Goal: Information Seeking & Learning: Understand process/instructions

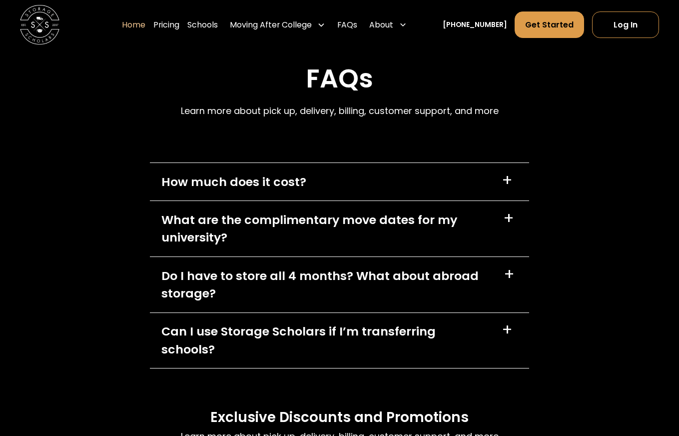
scroll to position [2711, 0]
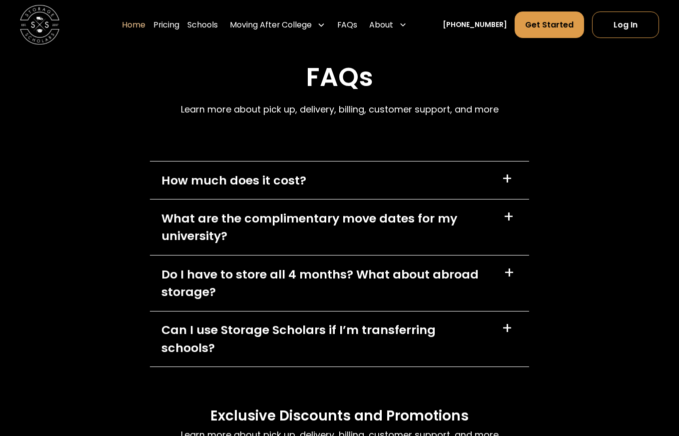
click at [323, 169] on div "How much does it cost? +" at bounding box center [340, 179] width 380 height 37
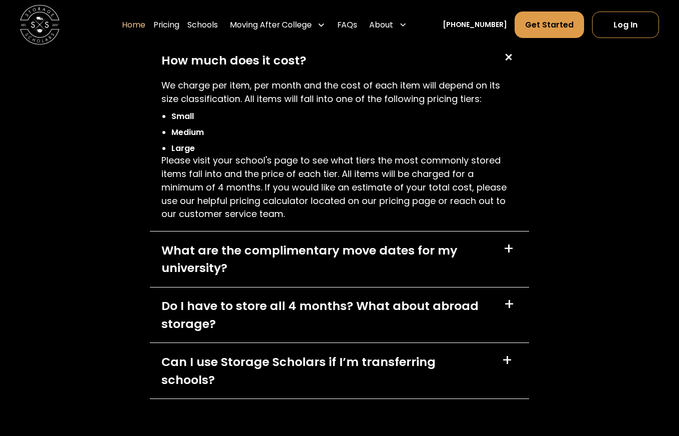
scroll to position [2840, 0]
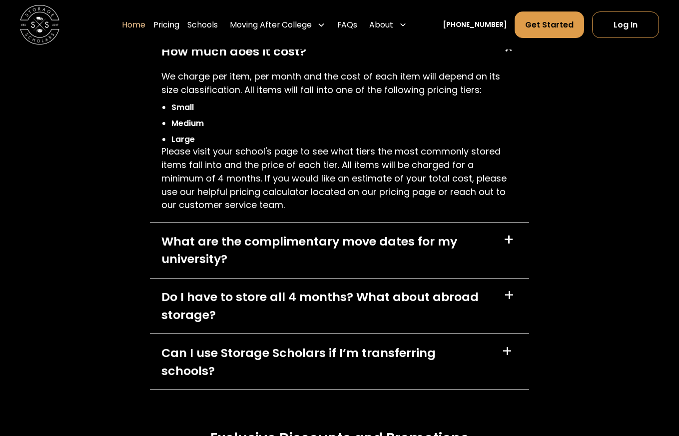
click at [295, 253] on div "What are the complimentary move dates for my university?" at bounding box center [326, 249] width 330 height 35
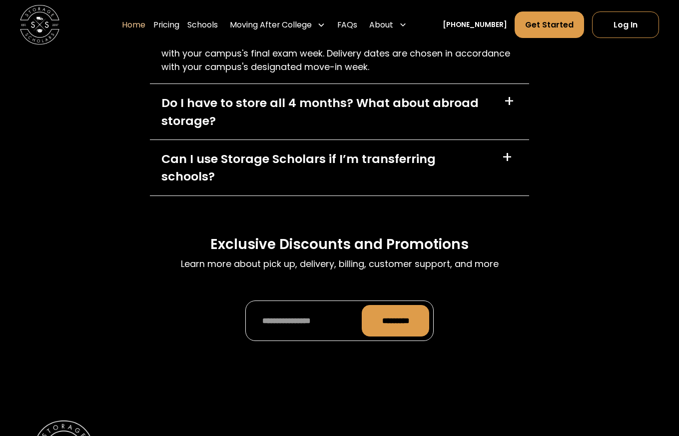
scroll to position [2855, 0]
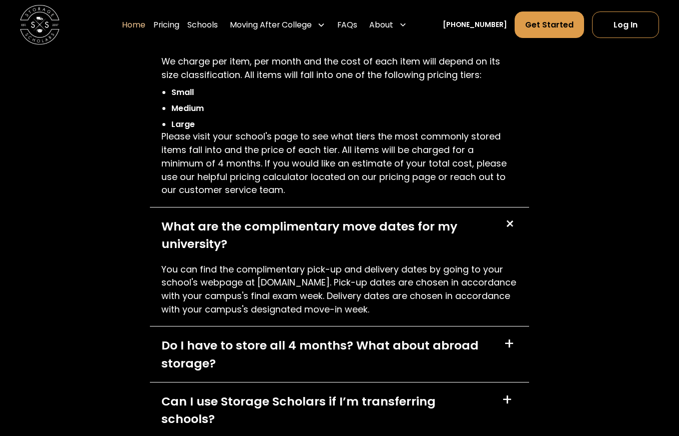
click at [304, 308] on p "You can find the complimentary pick-up and delivery dates by going to your scho…" at bounding box center [339, 289] width 356 height 53
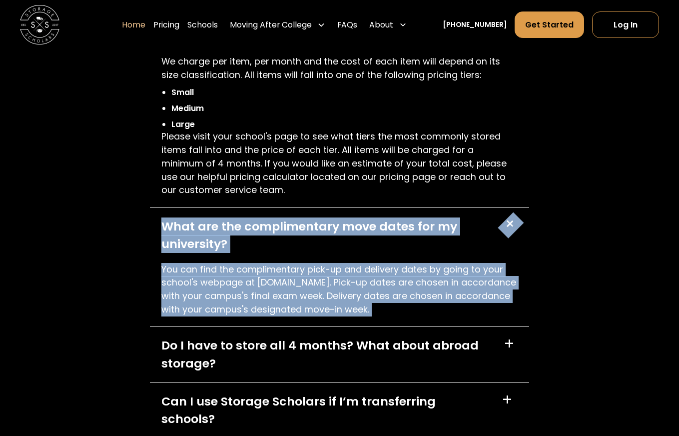
drag, startPoint x: 304, startPoint y: 308, endPoint x: 299, endPoint y: 239, distance: 69.1
click at [299, 239] on div "What are the complimentary move dates for my university? + You can find the com…" at bounding box center [340, 266] width 380 height 119
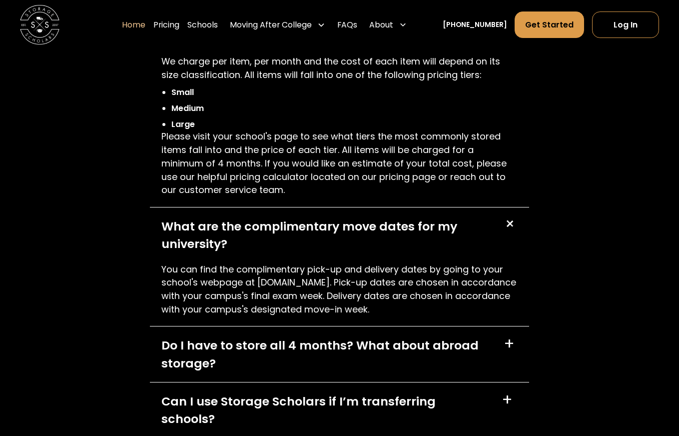
click at [299, 268] on p "You can find the complimentary pick-up and delivery dates by going to your scho…" at bounding box center [339, 289] width 356 height 53
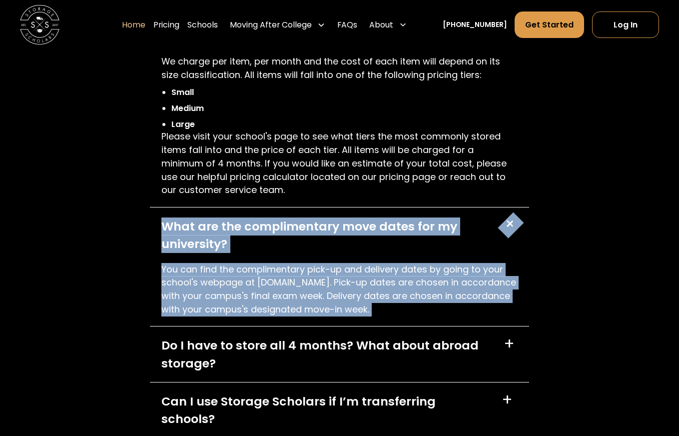
drag, startPoint x: 299, startPoint y: 268, endPoint x: 294, endPoint y: 226, distance: 42.7
click at [294, 226] on div "What are the complimentary move dates for my university? + You can find the com…" at bounding box center [340, 266] width 380 height 119
click at [294, 284] on p "You can find the complimentary pick-up and delivery dates by going to your scho…" at bounding box center [339, 289] width 356 height 53
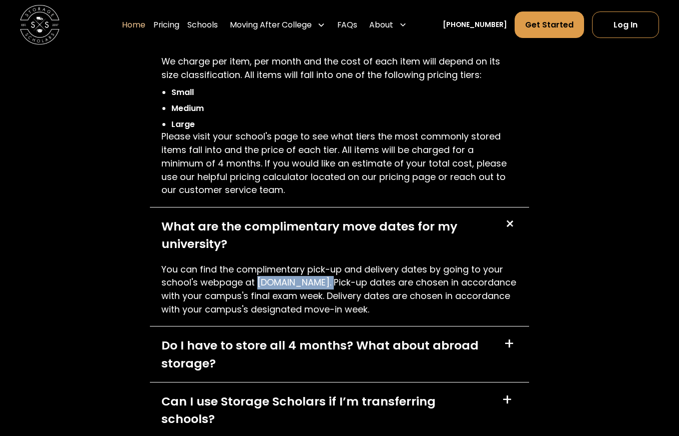
click at [294, 284] on p "You can find the complimentary pick-up and delivery dates by going to your scho…" at bounding box center [339, 289] width 356 height 53
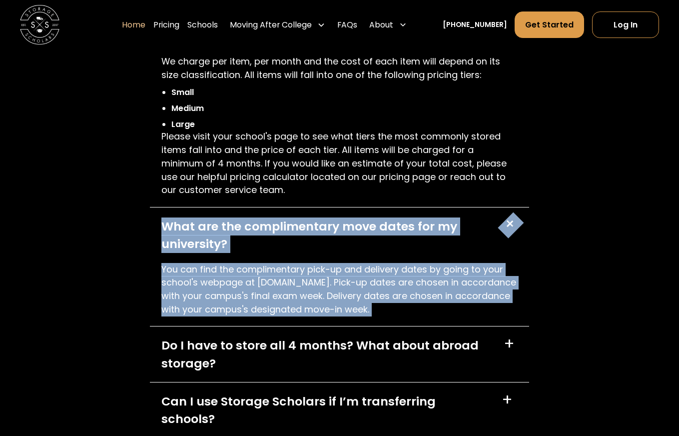
drag, startPoint x: 294, startPoint y: 284, endPoint x: 289, endPoint y: 238, distance: 46.2
click at [289, 238] on div "What are the complimentary move dates for my university? + You can find the com…" at bounding box center [340, 266] width 380 height 119
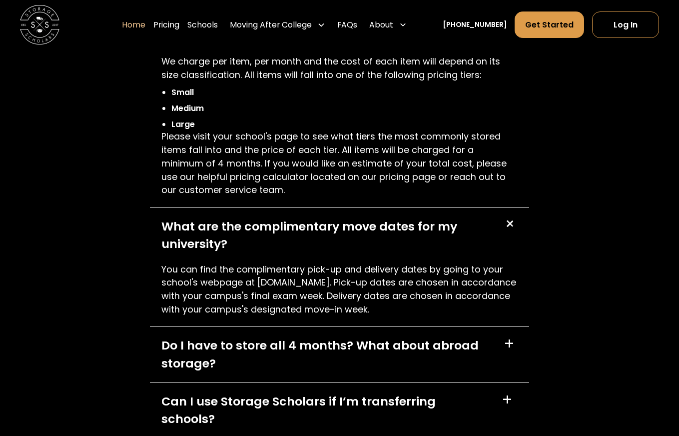
click at [288, 283] on p "You can find the complimentary pick-up and delivery dates by going to your scho…" at bounding box center [339, 289] width 356 height 53
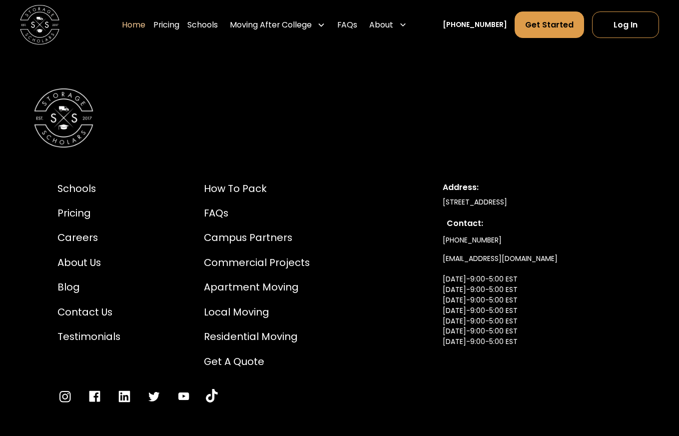
scroll to position [3471, 0]
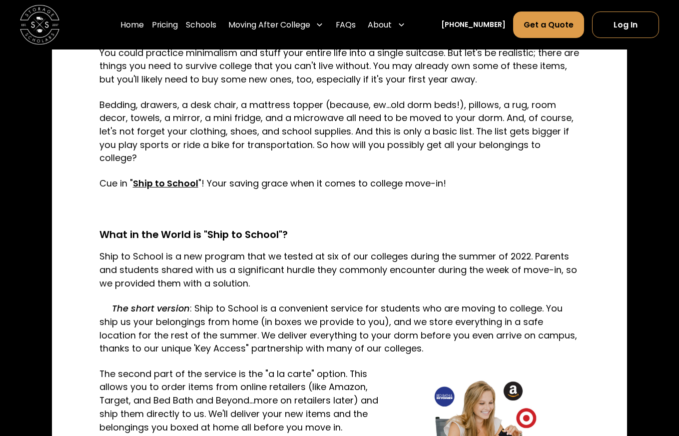
scroll to position [644, 0]
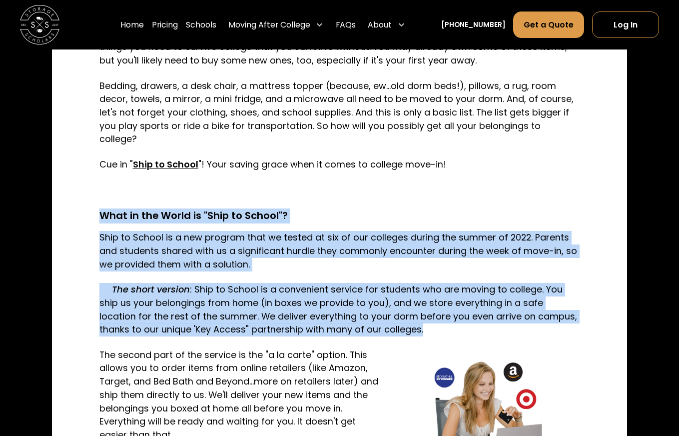
drag, startPoint x: 372, startPoint y: 194, endPoint x: 373, endPoint y: 361, distance: 166.9
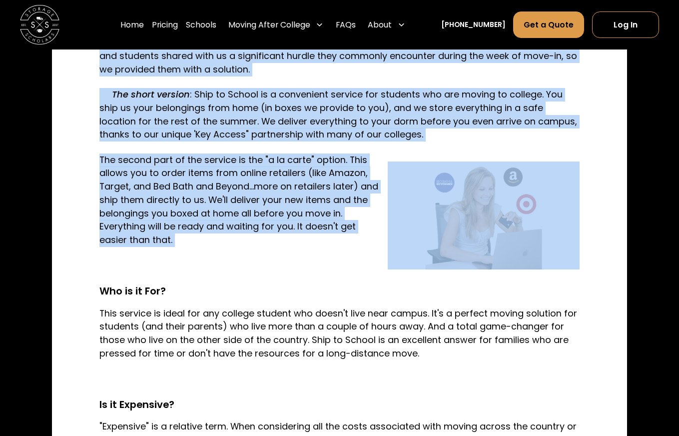
scroll to position [840, 0]
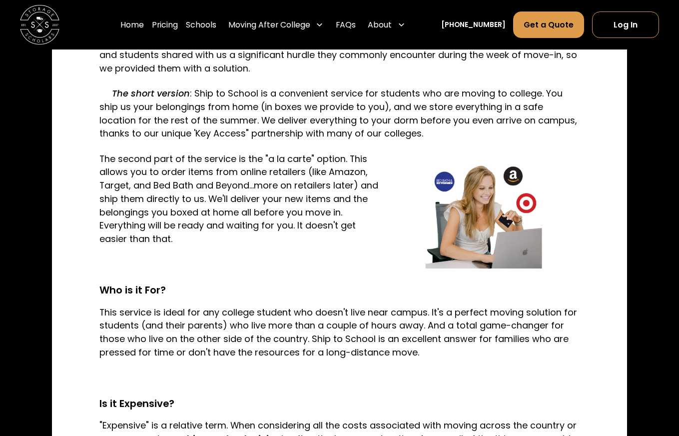
click at [353, 317] on p "This service is ideal for any college student who doesn't live near campus. It'…" at bounding box center [339, 332] width 481 height 53
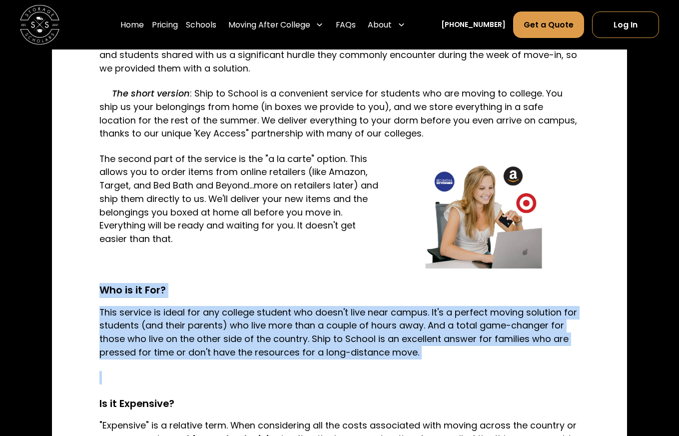
drag, startPoint x: 353, startPoint y: 317, endPoint x: 338, endPoint y: 267, distance: 51.7
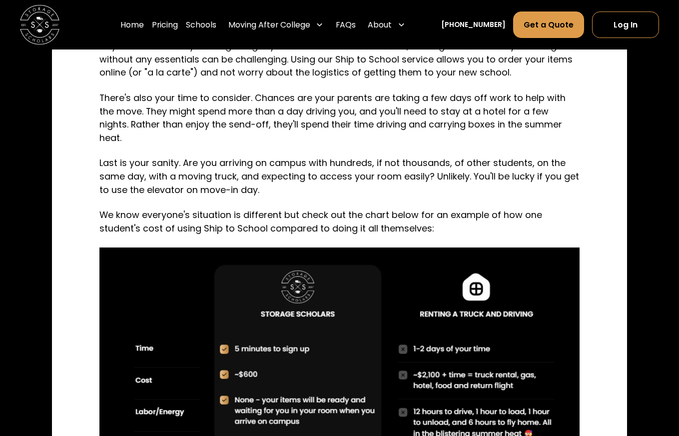
click at [378, 208] on p "We know everyone's situation is different but check out the chart below for an …" at bounding box center [339, 221] width 481 height 26
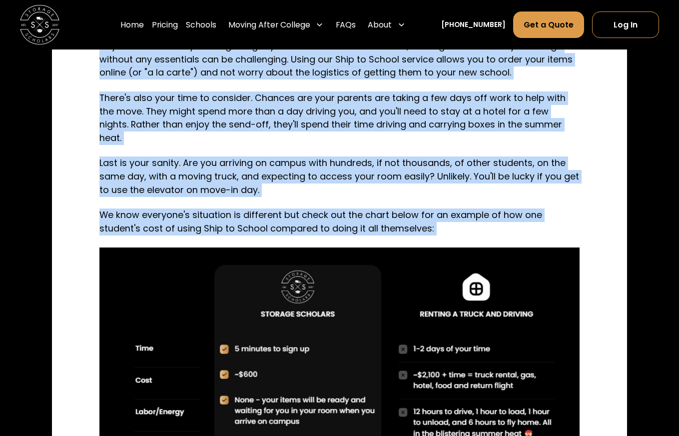
drag, startPoint x: 378, startPoint y: 204, endPoint x: 362, endPoint y: 61, distance: 143.3
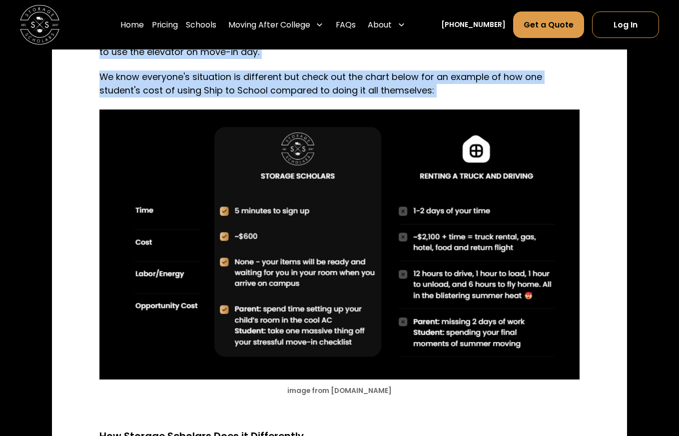
scroll to position [1405, 0]
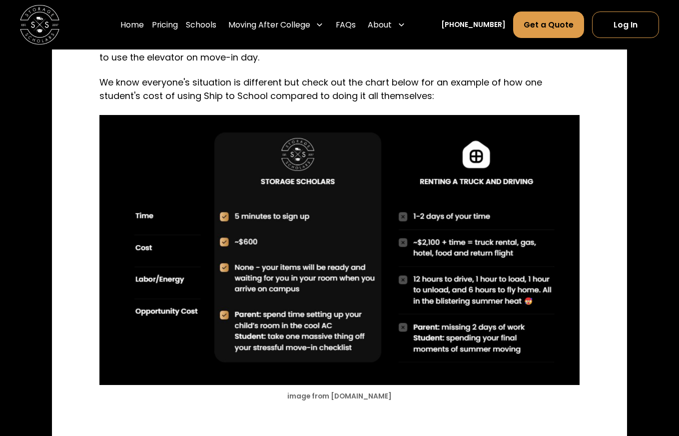
click at [371, 76] on p "We know everyone's situation is different but check out the chart below for an …" at bounding box center [339, 89] width 481 height 26
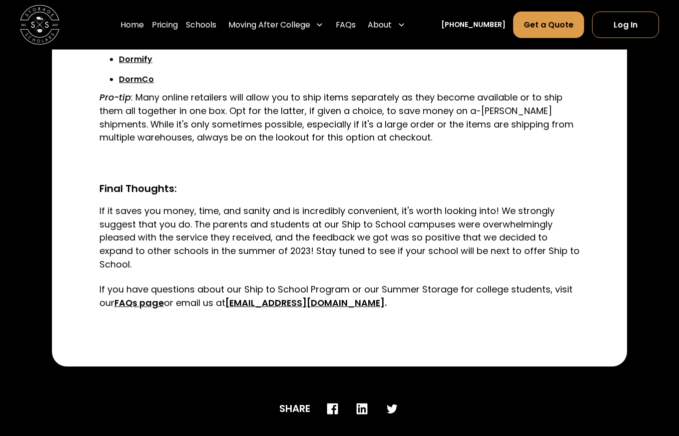
scroll to position [2630, 0]
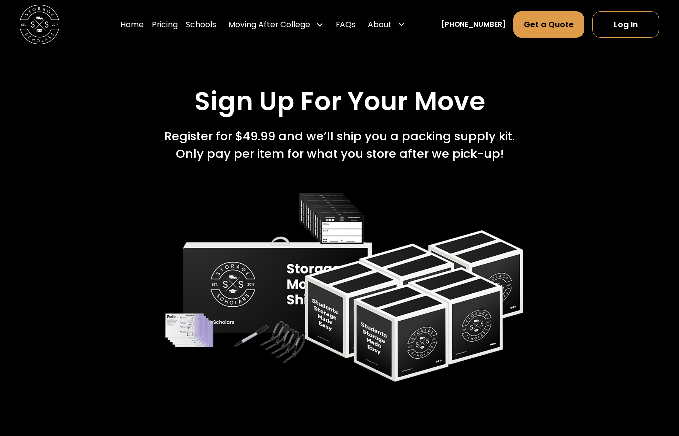
scroll to position [1684, 0]
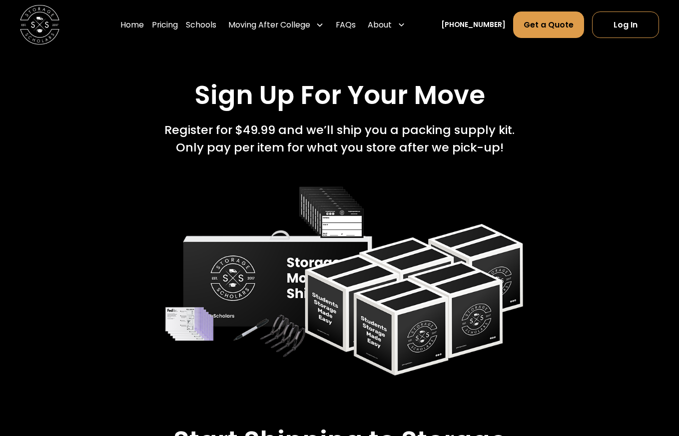
click at [431, 95] on h2 "Sign Up For Your Move" at bounding box center [339, 95] width 291 height 31
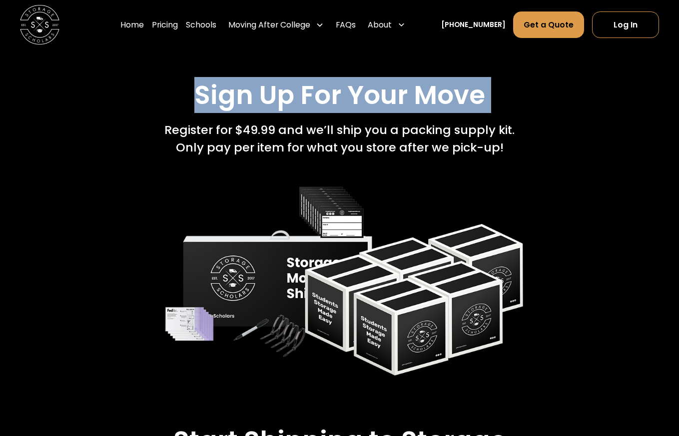
click at [431, 95] on h2 "Sign Up For Your Move" at bounding box center [339, 95] width 291 height 31
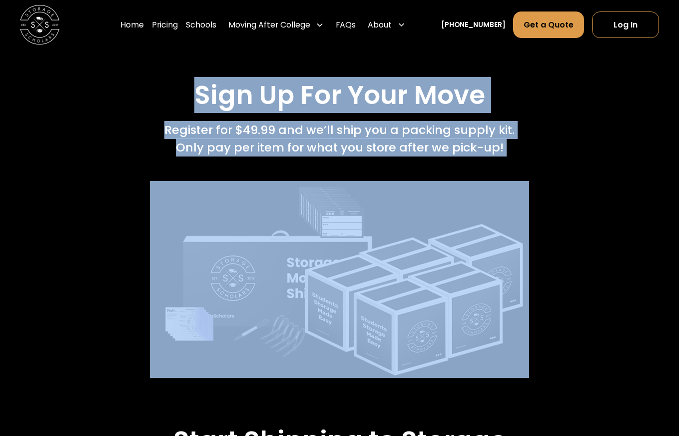
drag, startPoint x: 431, startPoint y: 95, endPoint x: 430, endPoint y: 165, distance: 69.9
click at [430, 165] on div "Sign Up For Your Move Register for $49.99 and we’ll ship you a packing supply k…" at bounding box center [339, 229] width 611 height 298
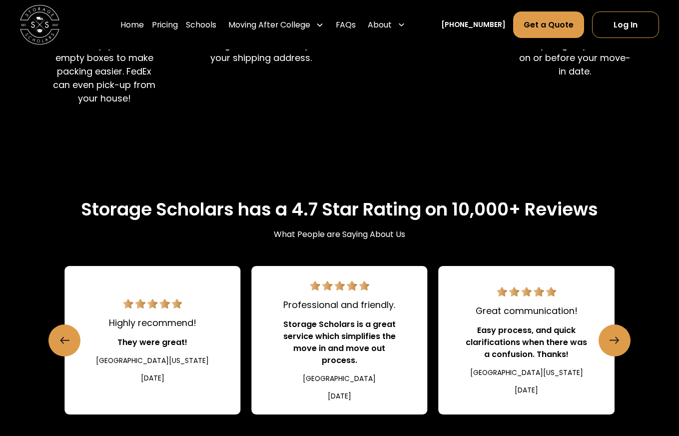
click at [446, 159] on div "Storage Scholars has a 4.7 Star Rating on 10,000+ Reviews What People are Sayin…" at bounding box center [339, 345] width 550 height 388
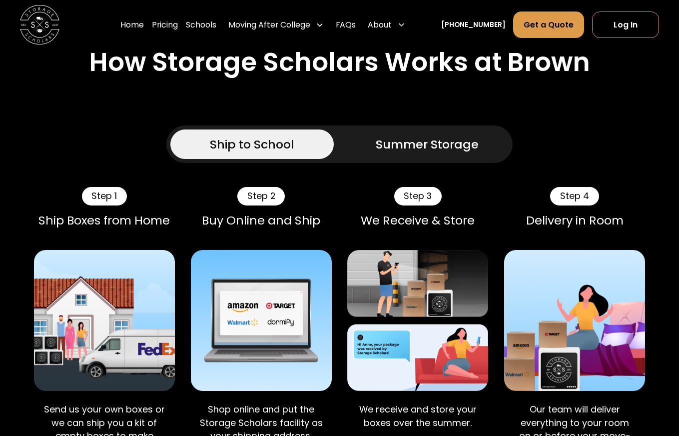
scroll to position [839, 0]
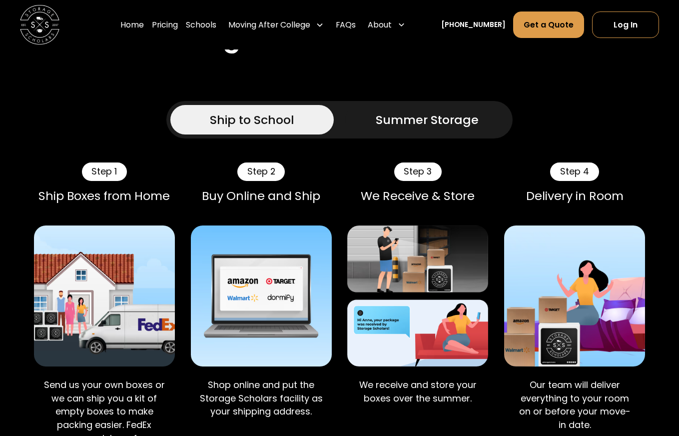
click at [448, 115] on div "Summer Storage" at bounding box center [427, 120] width 103 height 18
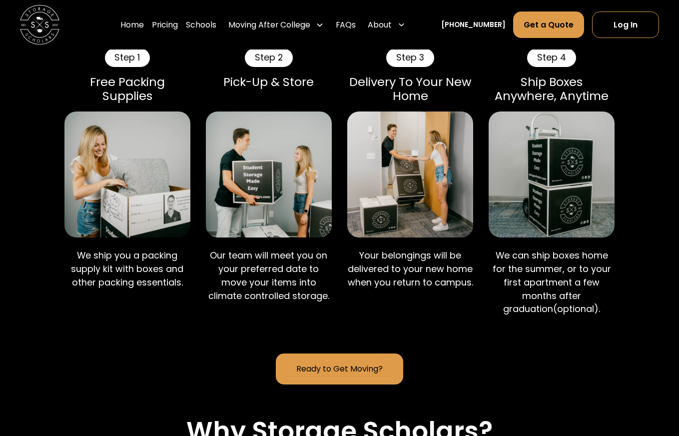
scroll to position [952, 0]
